Goal: Use online tool/utility: Utilize a website feature to perform a specific function

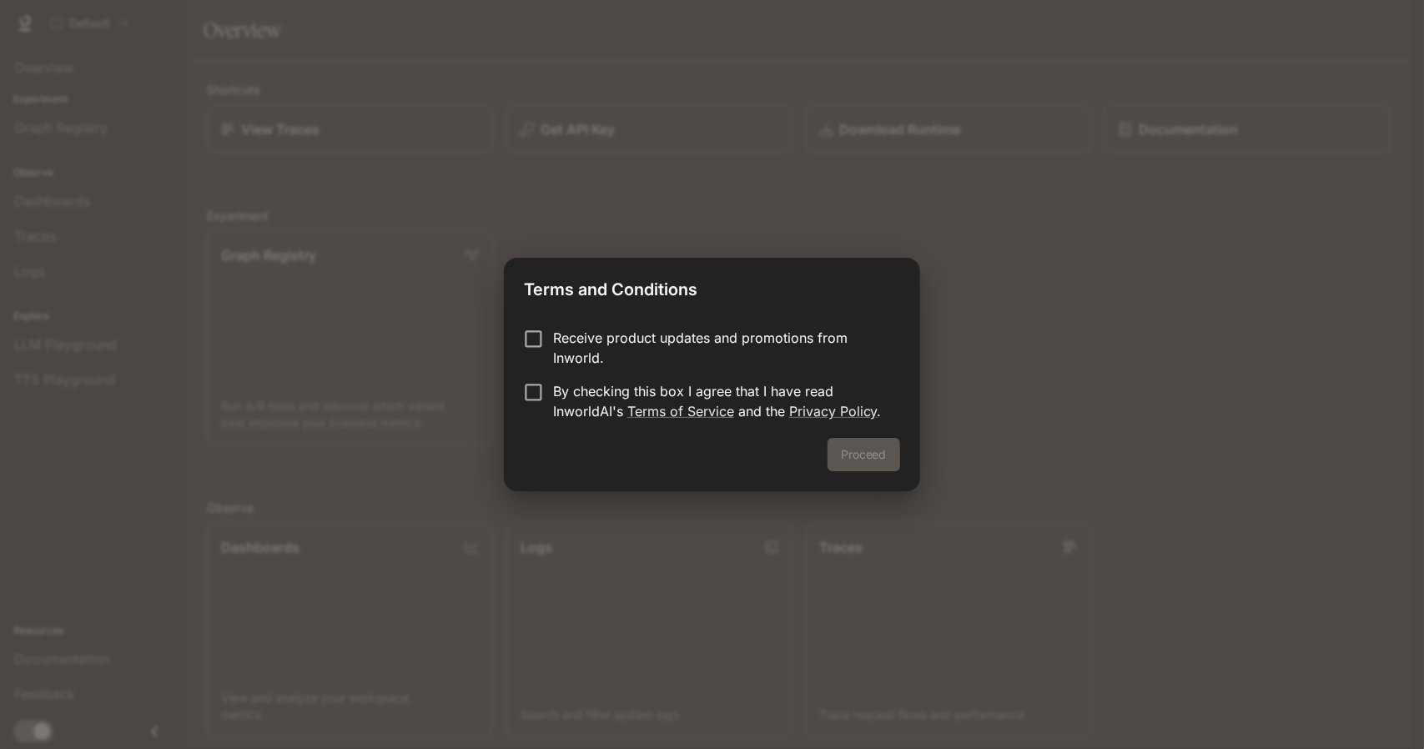
click at [972, 447] on div "Terms and Conditions Receive product updates and promotions from Inworld. By ch…" at bounding box center [712, 374] width 1424 height 749
click at [536, 327] on div "Receive product updates and promotions from Inworld. By checking this box I agr…" at bounding box center [711, 376] width 415 height 123
click at [852, 463] on button "Proceed" at bounding box center [864, 454] width 73 height 33
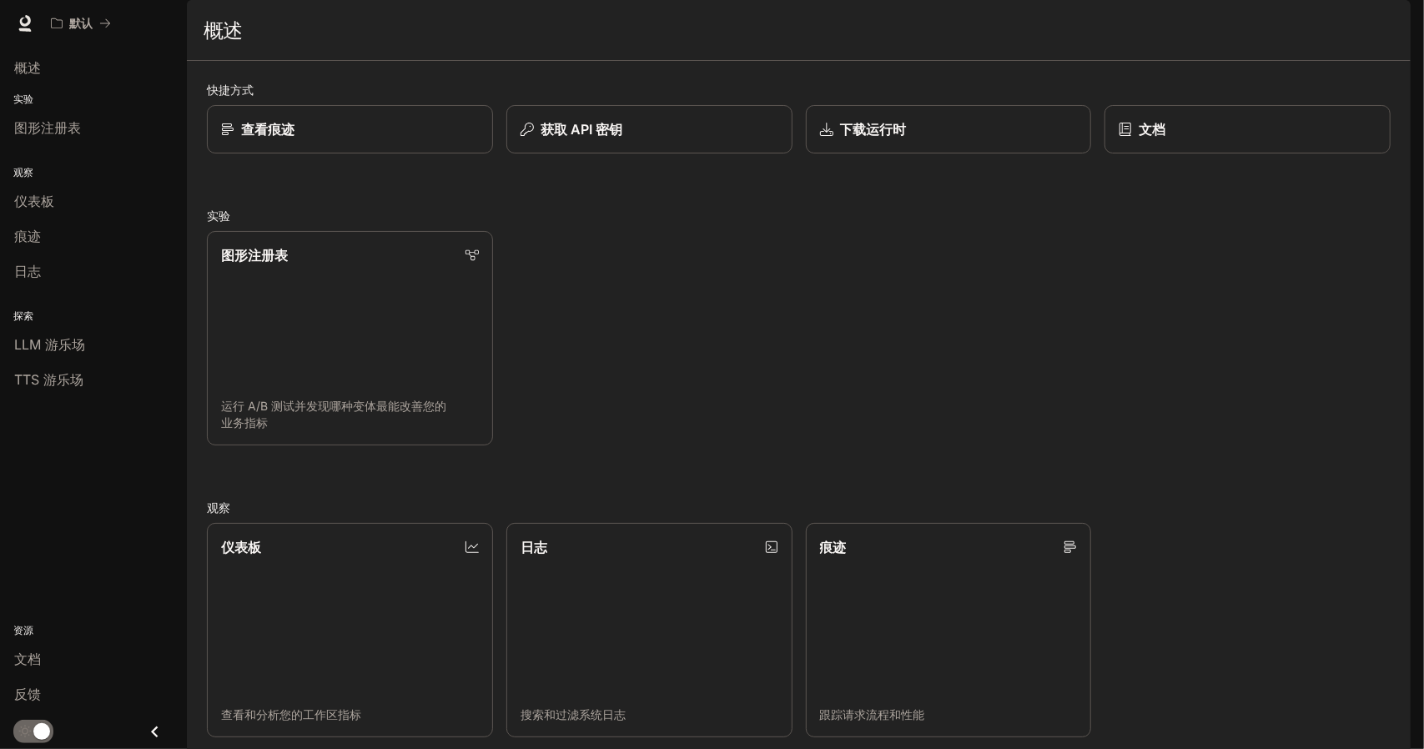
drag, startPoint x: 747, startPoint y: 345, endPoint x: 707, endPoint y: 320, distance: 47.2
click at [747, 345] on div "图形注册表 运行 A/B 测试并发现哪种变体最能改善您的业务指标" at bounding box center [792, 332] width 1197 height 228
click at [903, 139] on div "下载运行时" at bounding box center [948, 129] width 260 height 20
click at [604, 203] on div "快捷方式 查看痕迹 获取 API 密钥 下载运行时 文档 实验 图形注册表 运行 A/B 测试并发现哪种变体最能改善您的业务指标 观察 仪表板 查看和分析您的…" at bounding box center [799, 555] width 1184 height 949
click at [607, 138] on font "获取 API 密钥" at bounding box center [580, 129] width 83 height 17
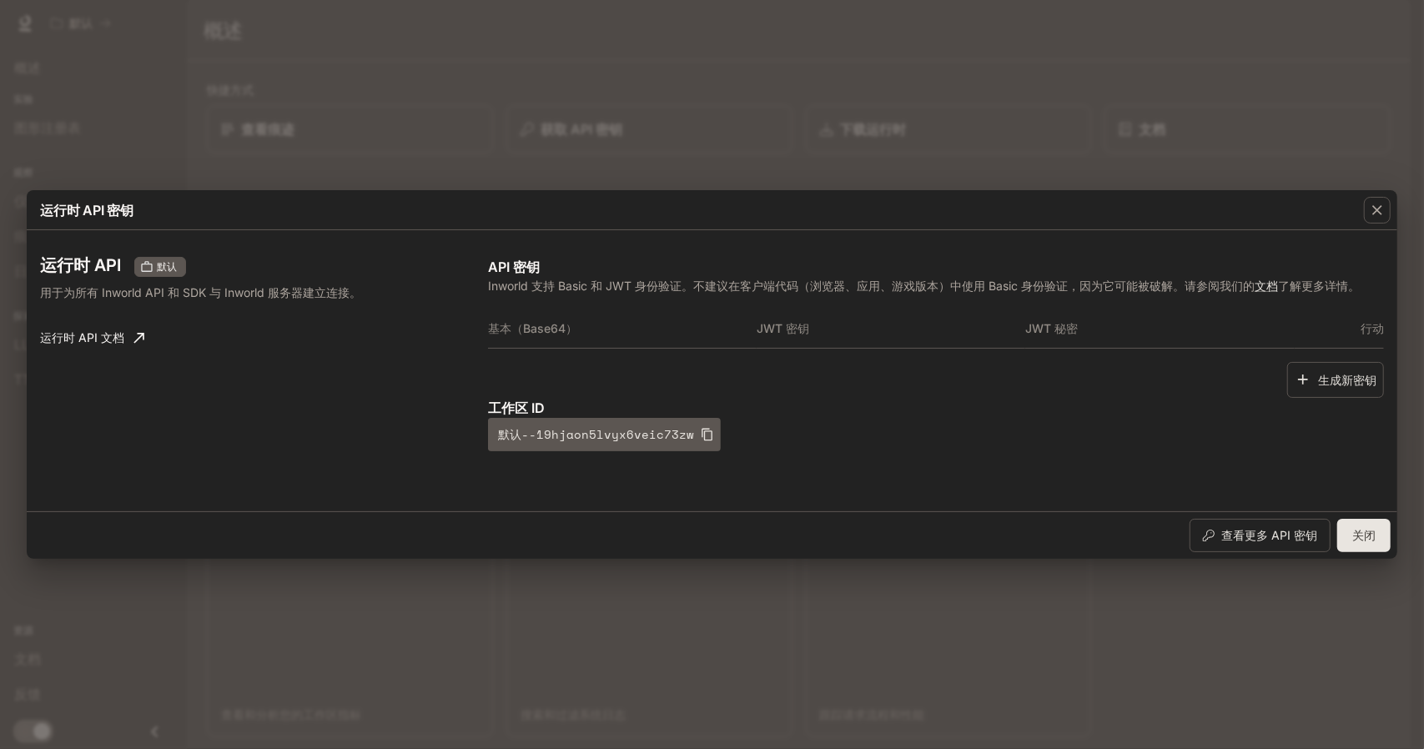
click at [1361, 539] on font "关闭" at bounding box center [1363, 535] width 23 height 14
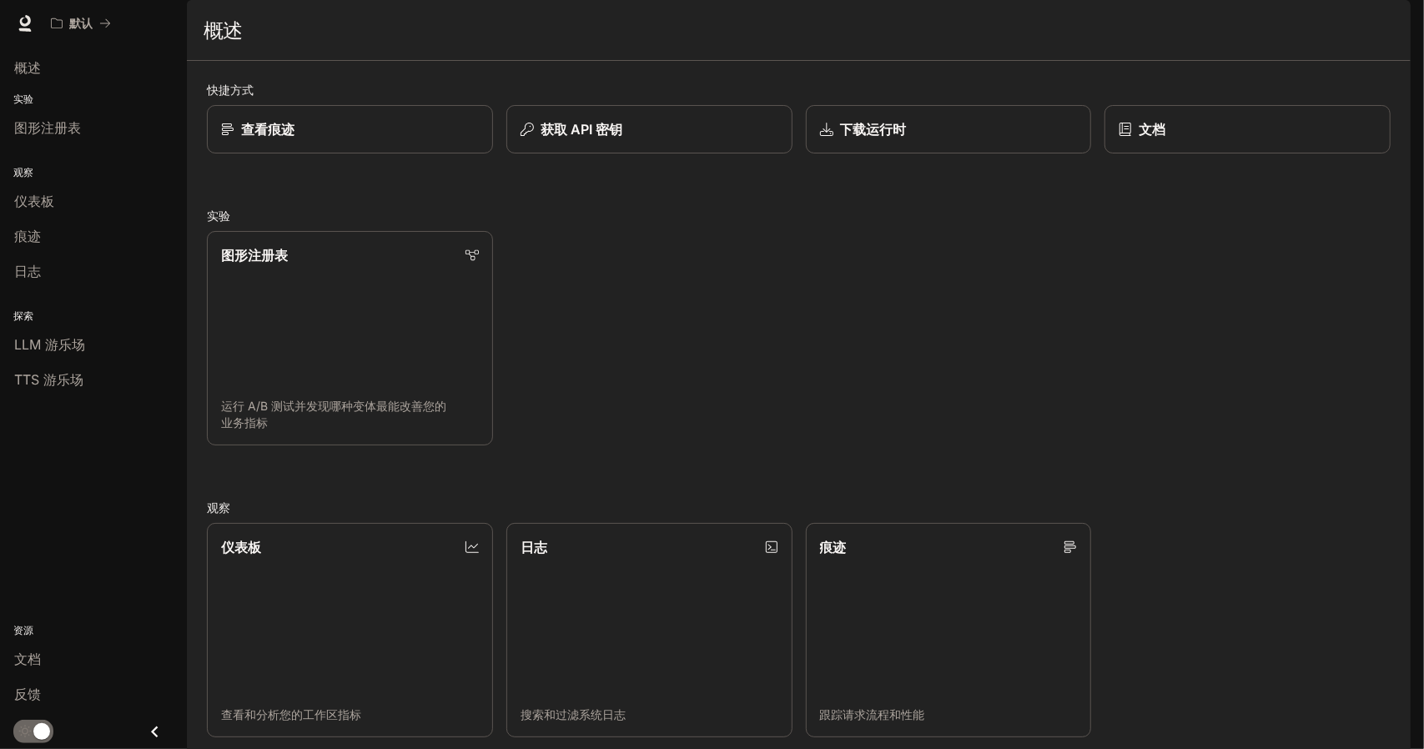
click at [33, 87] on div "概述" at bounding box center [93, 68] width 187 height 42
click at [37, 104] on p "实验" at bounding box center [93, 99] width 187 height 15
click at [63, 107] on div "实验 图形注册表" at bounding box center [93, 118] width 187 height 60
click at [27, 96] on font "实验" at bounding box center [23, 99] width 20 height 13
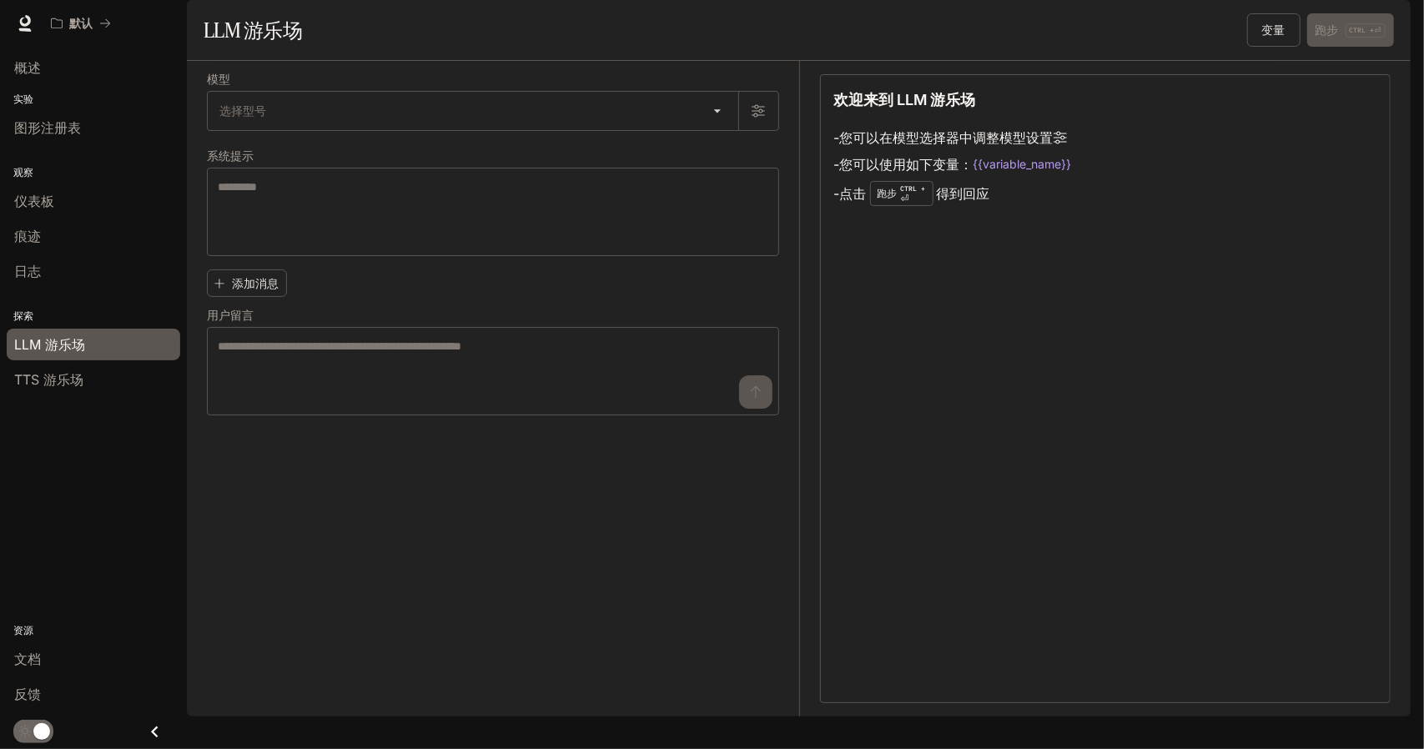
click at [903, 400] on div "欢迎来到 LLM 游乐场 - 您可以在模型选择器中调整模型设置 - 您可以使用如下变量： {{variable_name}} - 点击 跑步 CTRL + ⏎…" at bounding box center [1105, 388] width 571 height 629
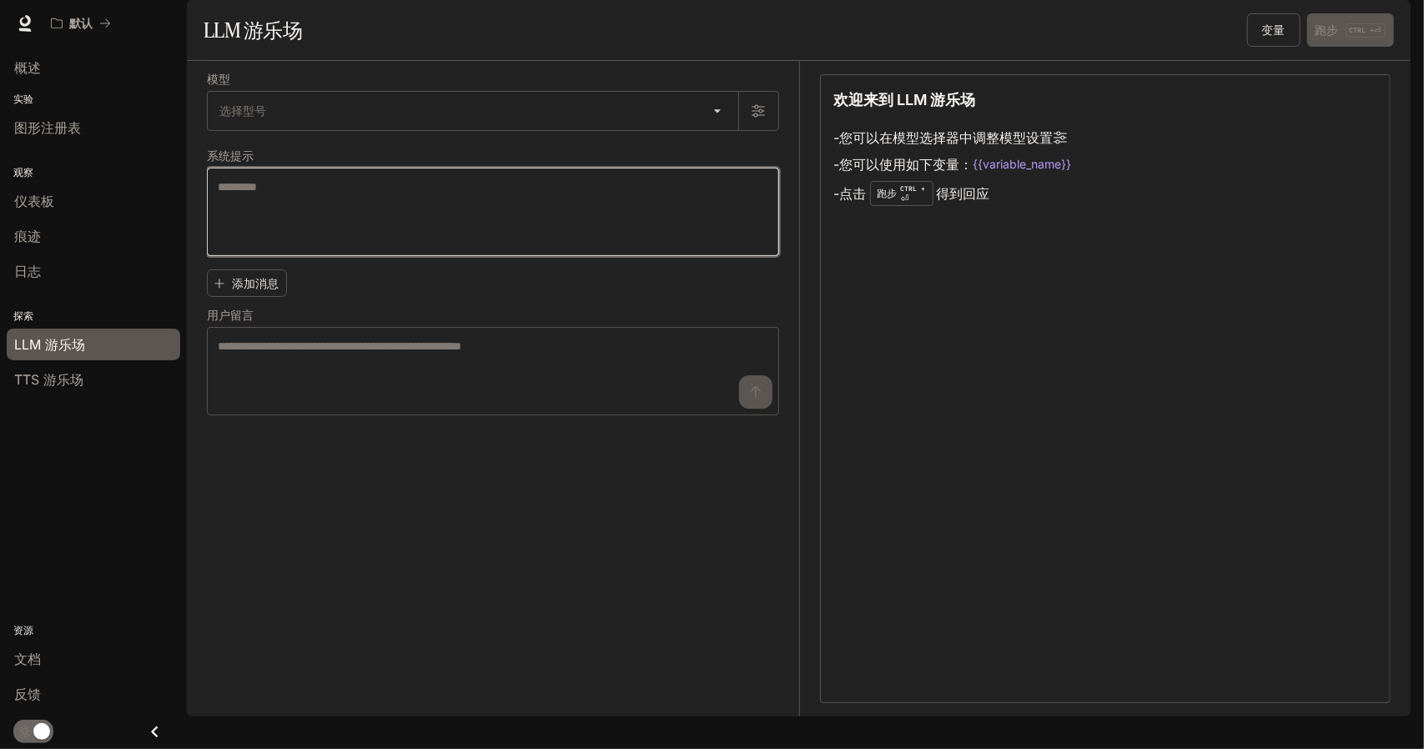
click at [325, 236] on textarea at bounding box center [493, 212] width 551 height 67
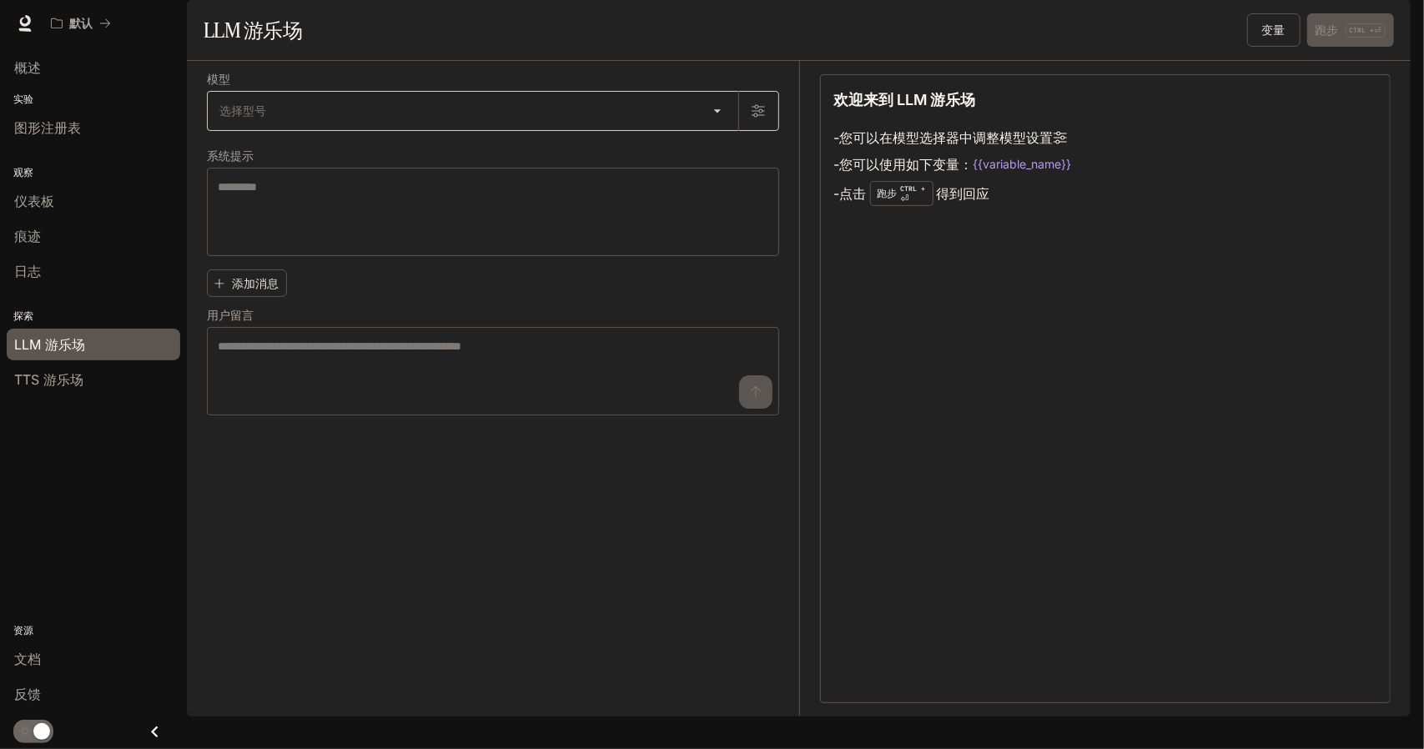
click at [320, 156] on body "跳至主要内容 默认 文档 文档 门户网站 概述 实验 图形注册表 观察 仪表板 痕迹 日志 探索 LLM 游乐场 TTS 游乐场 资源 文档 反馈 门户网站 …" at bounding box center [712, 374] width 1424 height 749
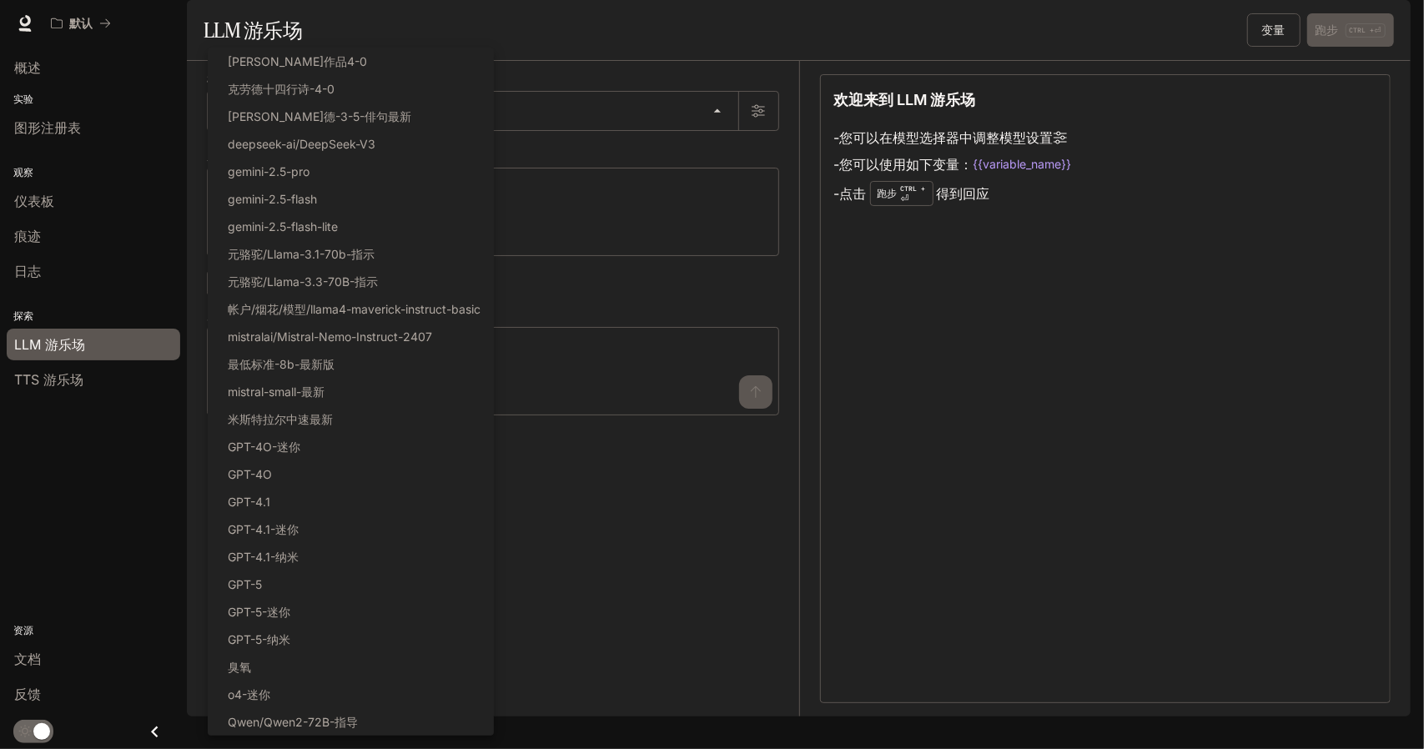
click at [623, 522] on div at bounding box center [712, 374] width 1424 height 749
